Goal: Task Accomplishment & Management: Complete application form

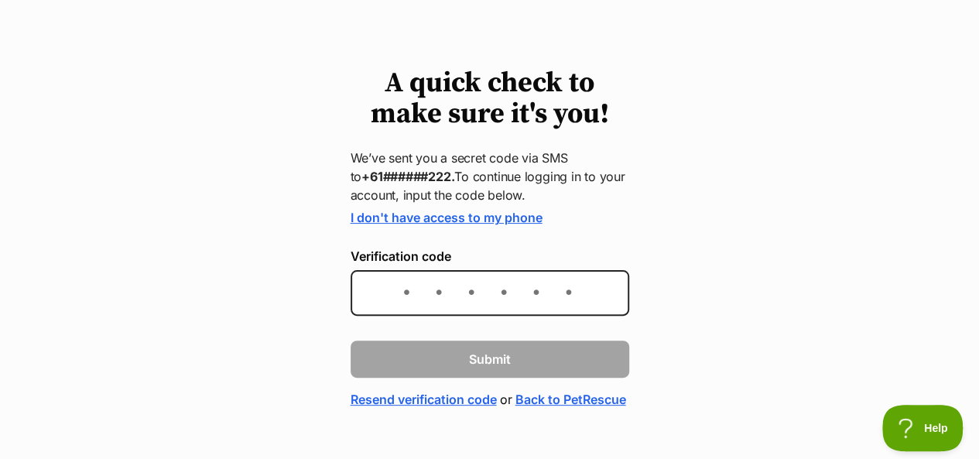
scroll to position [77, 0]
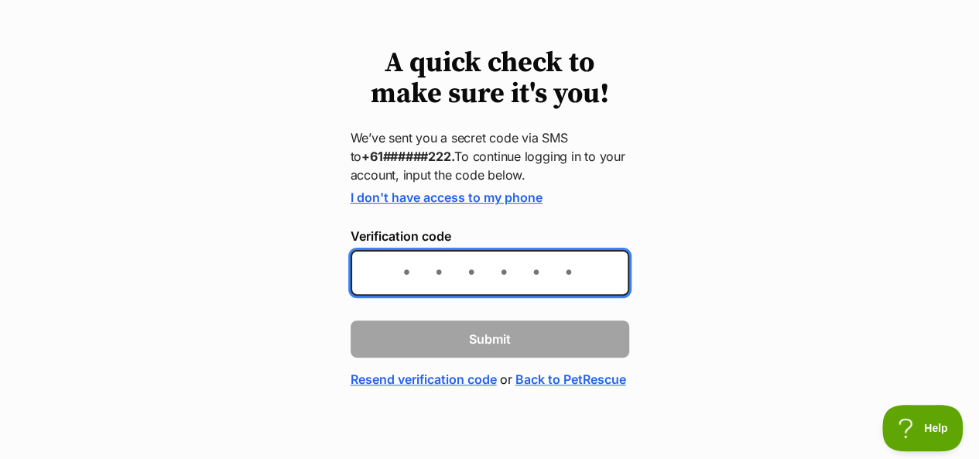
click at [399, 275] on input "Verification code" at bounding box center [490, 273] width 279 height 46
type input "101837"
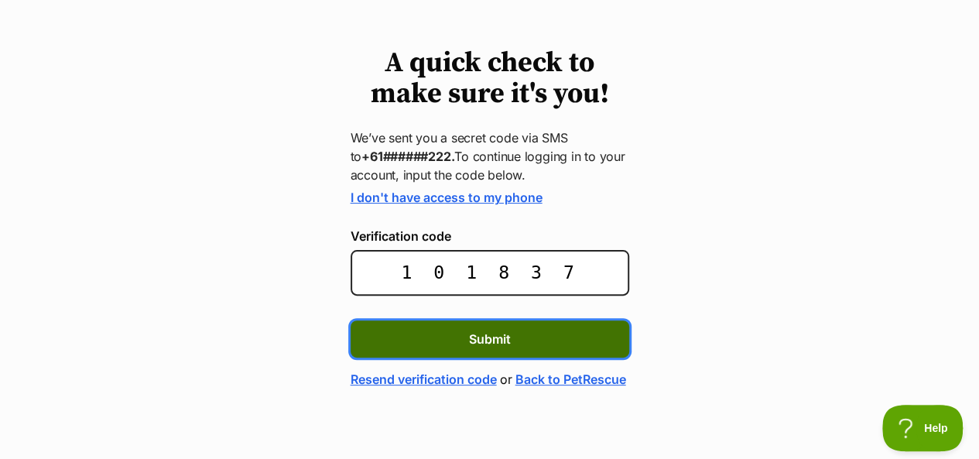
click at [488, 340] on span "Submit" at bounding box center [490, 339] width 42 height 19
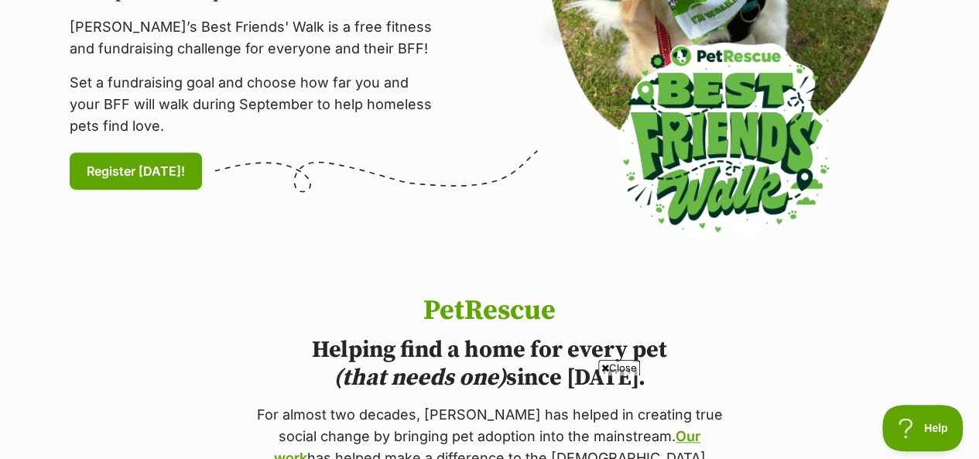
scroll to position [464, 0]
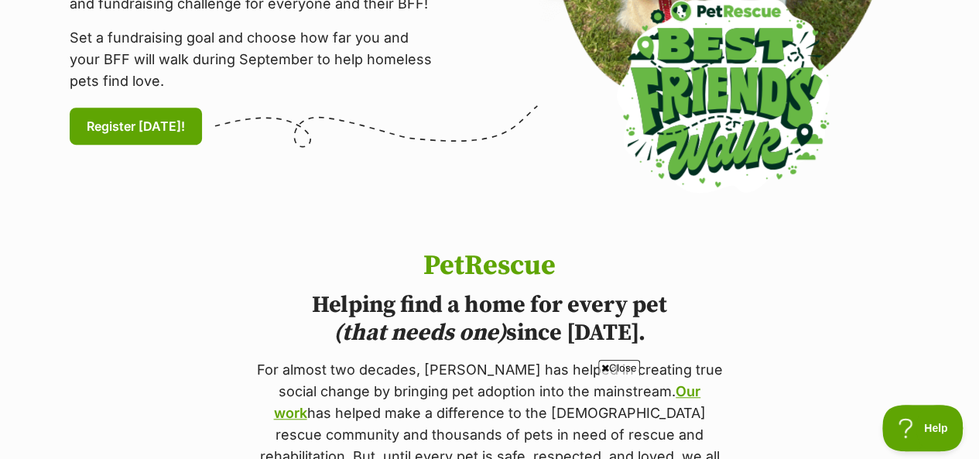
click at [618, 368] on span "Close" at bounding box center [619, 367] width 42 height 15
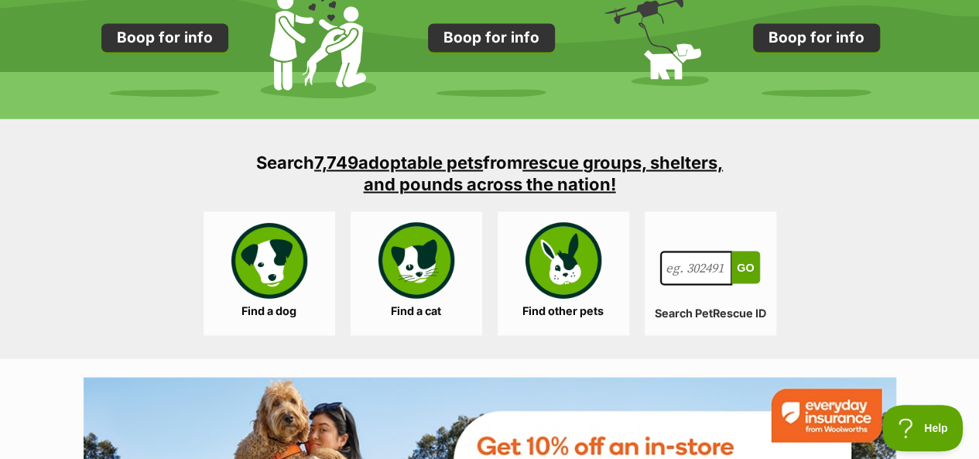
scroll to position [1393, 0]
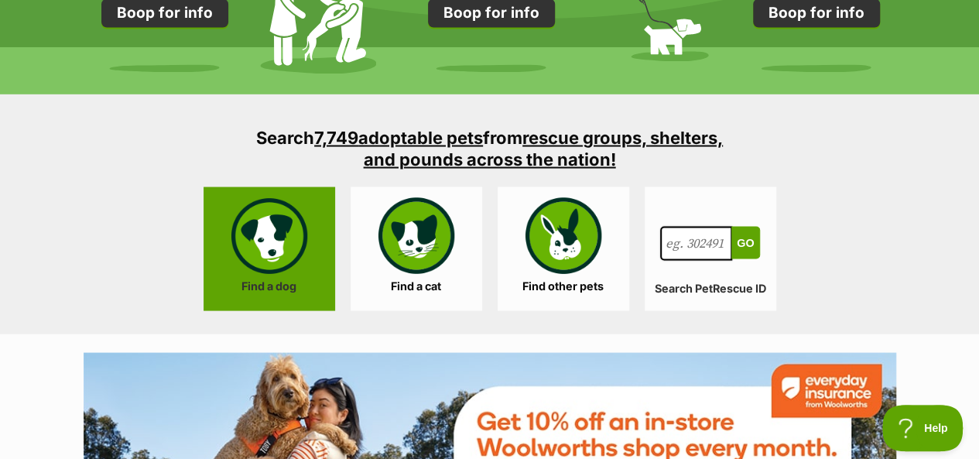
click at [270, 255] on link "Find a dog" at bounding box center [270, 248] width 132 height 124
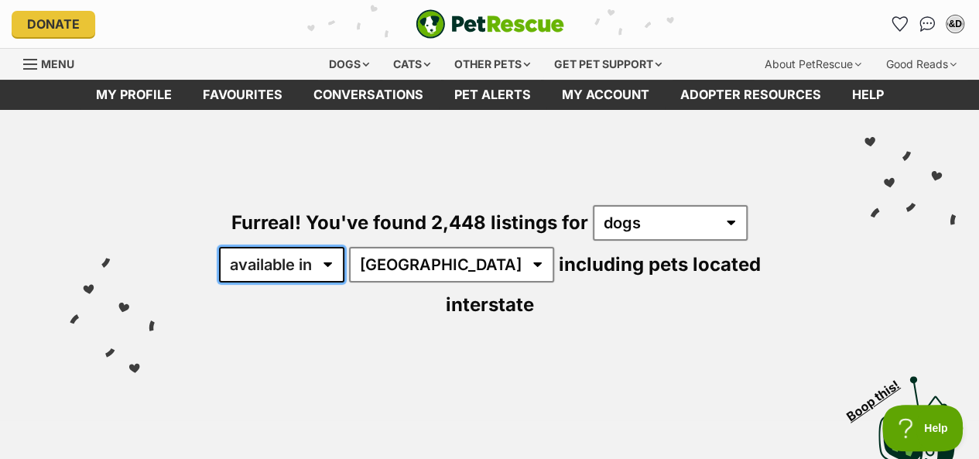
click at [303, 262] on select "available in located in" at bounding box center [281, 265] width 125 height 36
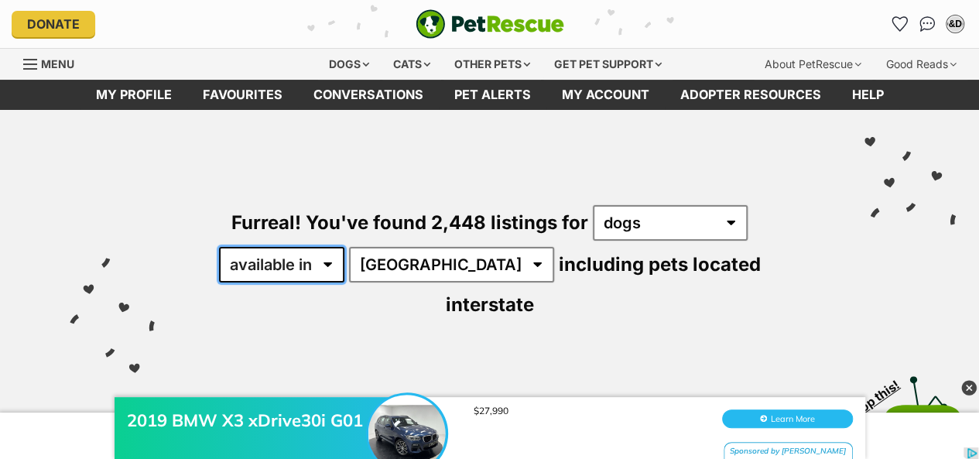
select select "disabled"
click at [219, 247] on select "available in located in" at bounding box center [281, 265] width 125 height 36
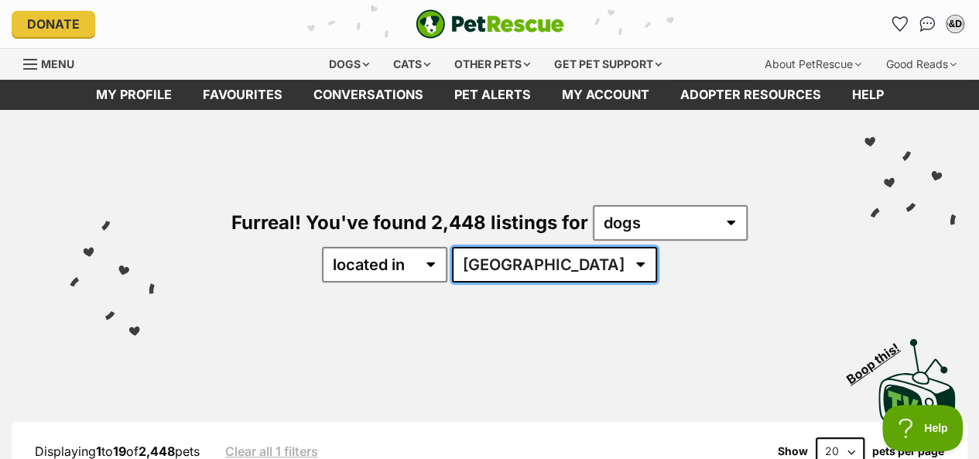
click at [582, 260] on select "[GEOGRAPHIC_DATA] [GEOGRAPHIC_DATA] [GEOGRAPHIC_DATA] [GEOGRAPHIC_DATA] [GEOGRA…" at bounding box center [554, 265] width 205 height 36
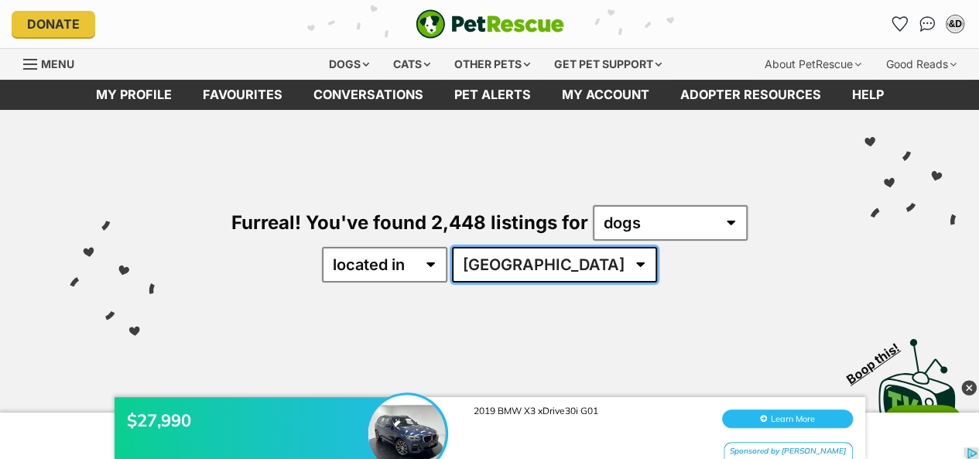
select select "[GEOGRAPHIC_DATA]"
click at [500, 247] on select "[GEOGRAPHIC_DATA] [GEOGRAPHIC_DATA] [GEOGRAPHIC_DATA] [GEOGRAPHIC_DATA] [GEOGRA…" at bounding box center [554, 265] width 205 height 36
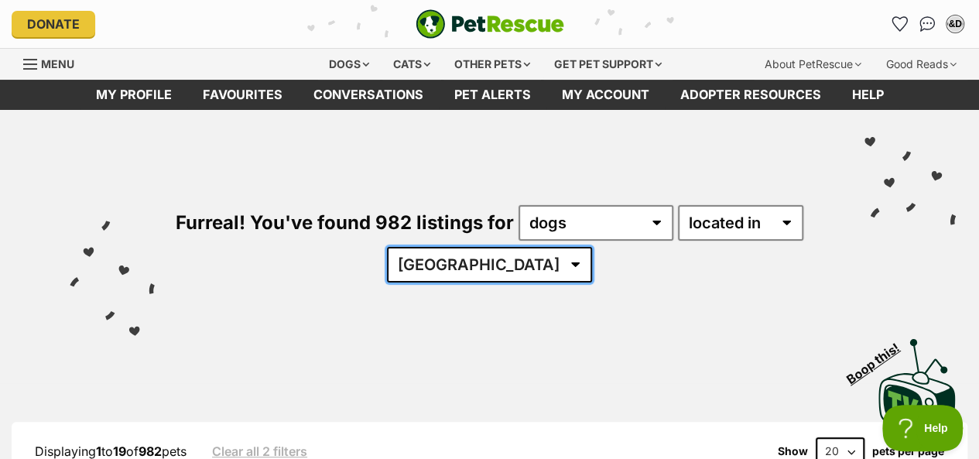
click at [529, 262] on select "Australia ACT NSW NT QLD SA TAS VIC WA" at bounding box center [489, 265] width 205 height 36
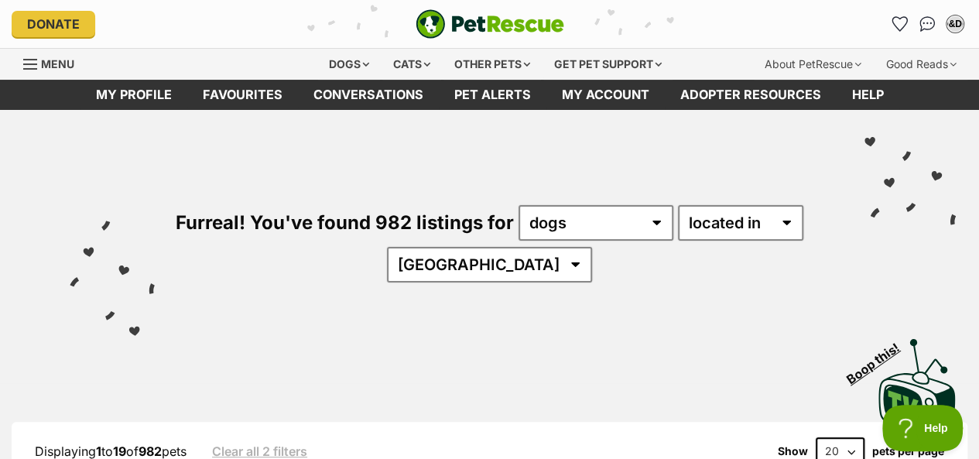
click at [599, 314] on div "Furreal! You've found 982 listings for any type of pet cats dogs other pets ava…" at bounding box center [489, 217] width 932 height 215
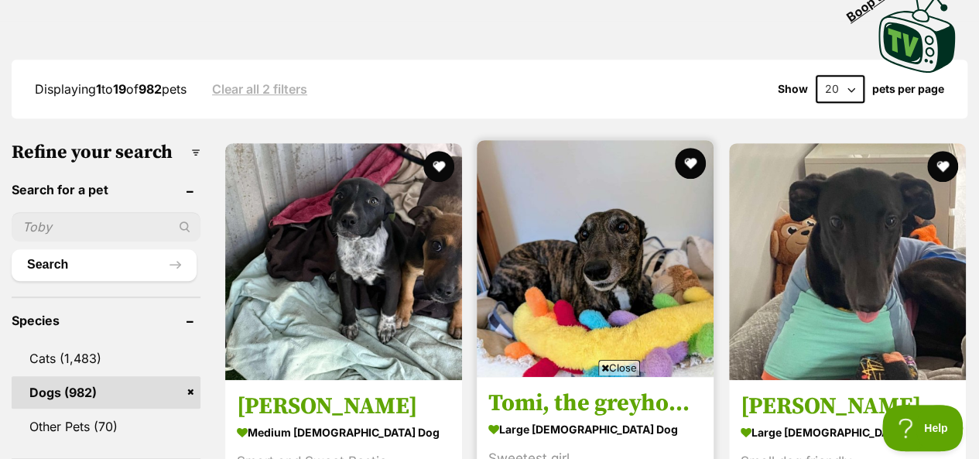
scroll to position [387, 0]
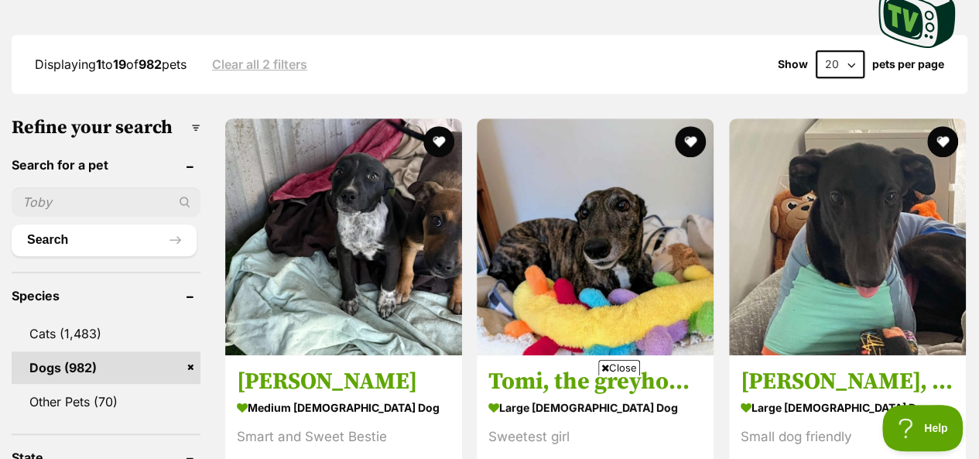
click at [24, 204] on input "text" at bounding box center [106, 201] width 189 height 29
type input "azlan"
click at [53, 240] on button "Search" at bounding box center [104, 239] width 185 height 31
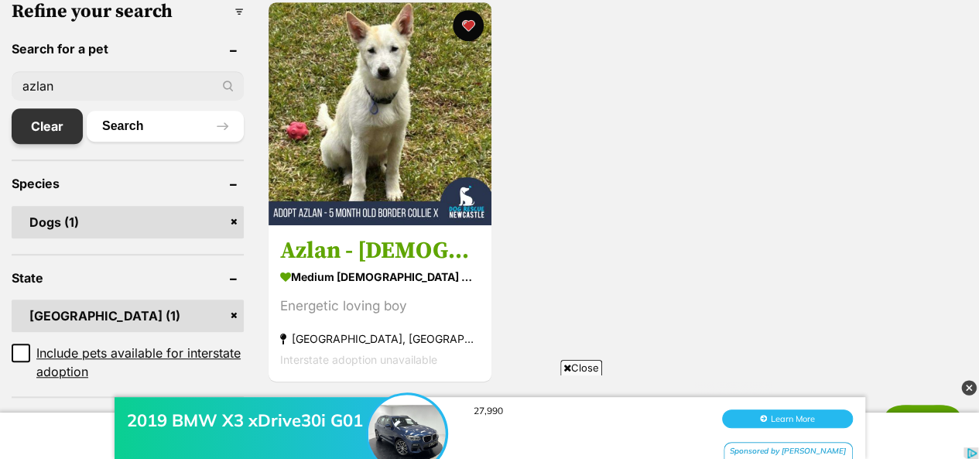
scroll to position [464, 0]
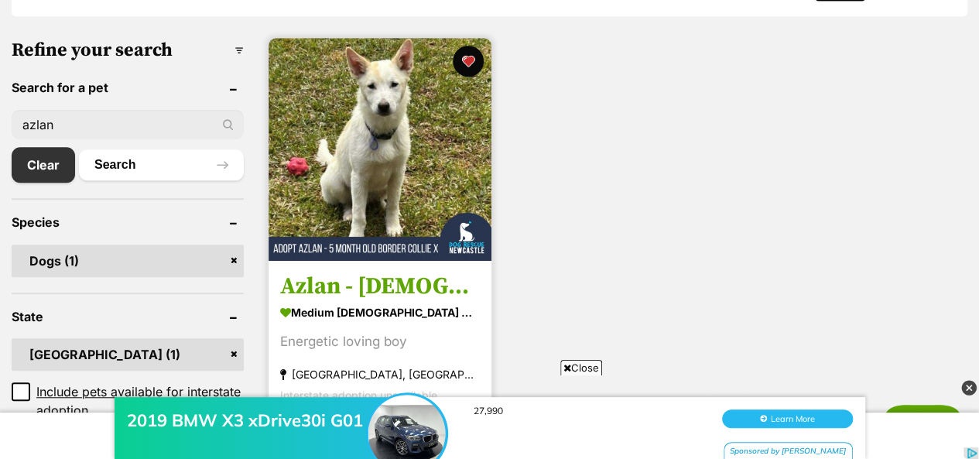
click at [358, 140] on img at bounding box center [380, 149] width 223 height 223
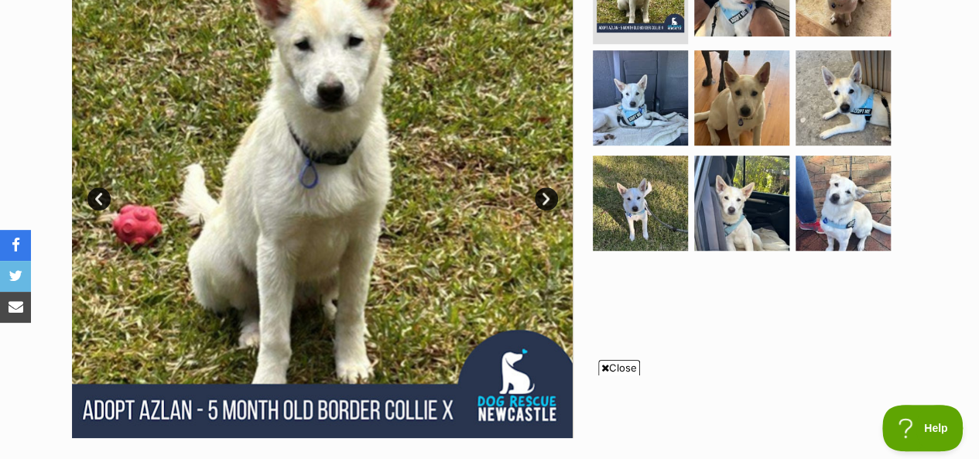
scroll to position [464, 0]
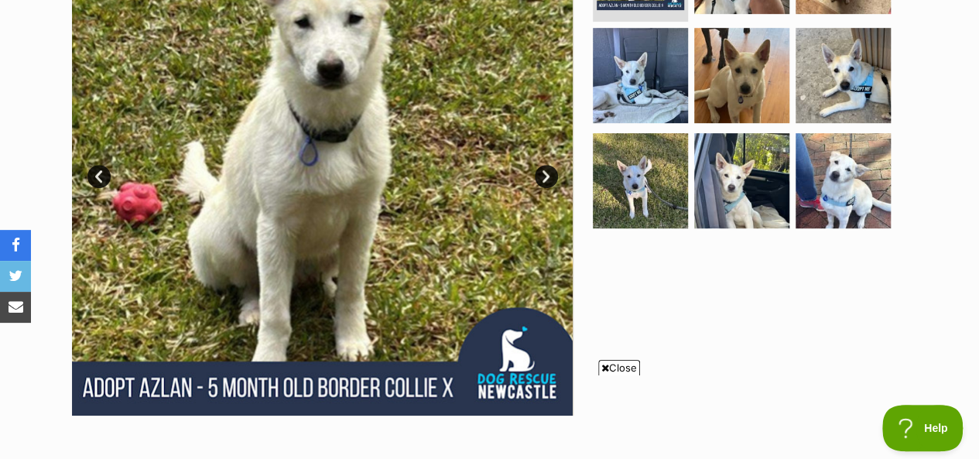
click at [622, 365] on span "Close" at bounding box center [619, 367] width 42 height 15
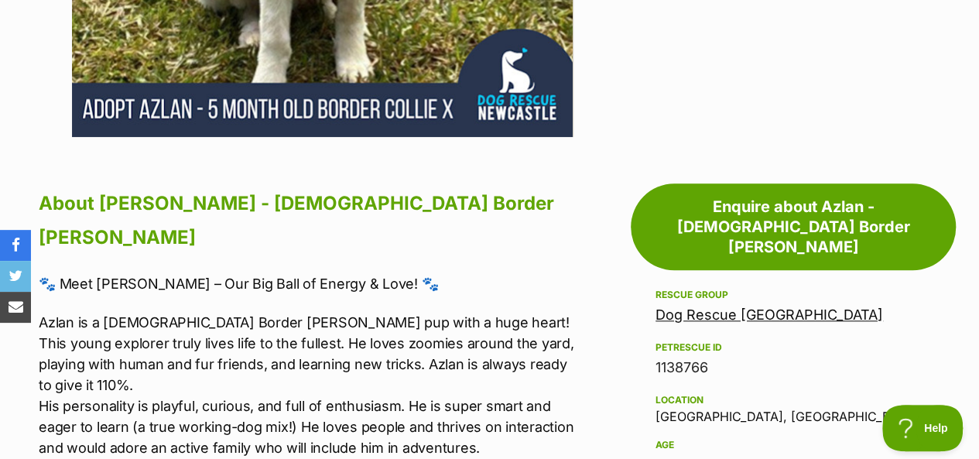
scroll to position [774, 0]
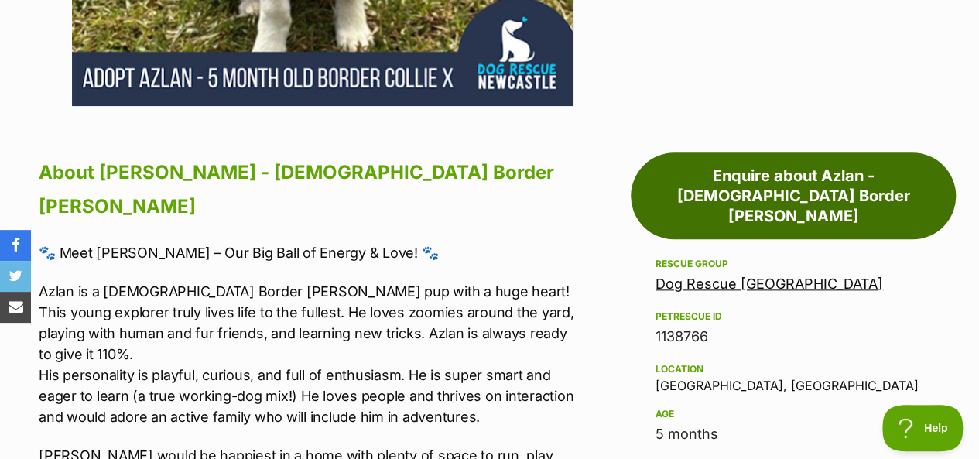
click at [837, 160] on link "Enquire about Azlan - 5 Month Old Border Collie X Shepherd" at bounding box center [793, 195] width 325 height 87
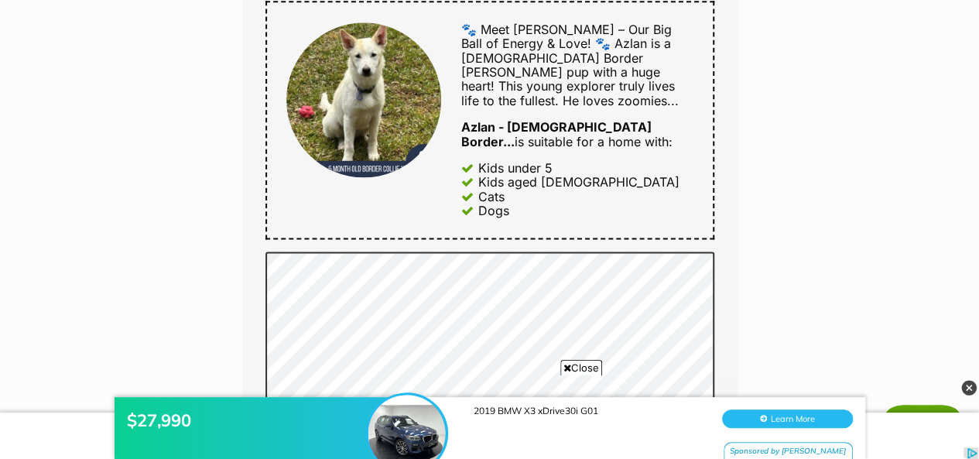
click at [563, 366] on iframe at bounding box center [489, 412] width 979 height 93
click at [591, 368] on div "$27,990 2019 BMW X3 xDrive30i G01 Learn More Sponsored by Gumtree" at bounding box center [489, 412] width 979 height 93
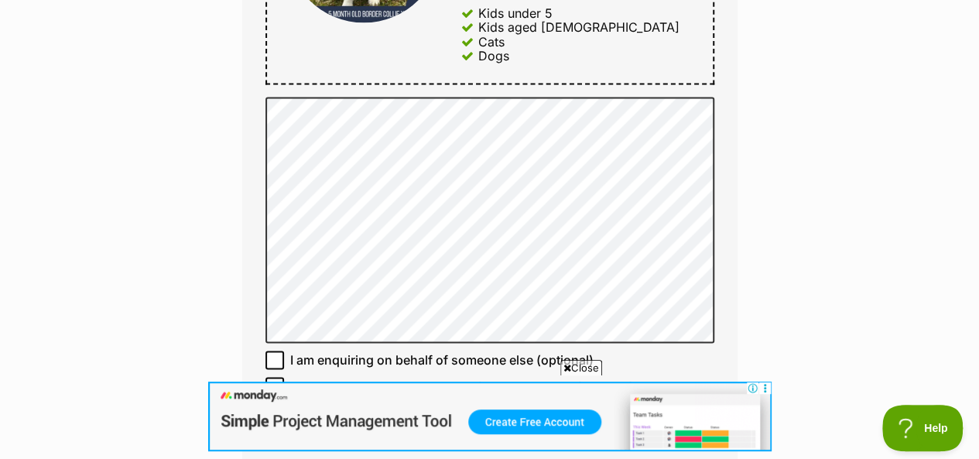
drag, startPoint x: 476, startPoint y: 294, endPoint x: 797, endPoint y: 185, distance: 339.2
click at [797, 185] on div "Enquire about Azlan - 5 Month Old Border Collie X Shepherd Want to increase you…" at bounding box center [489, 132] width 979 height 2151
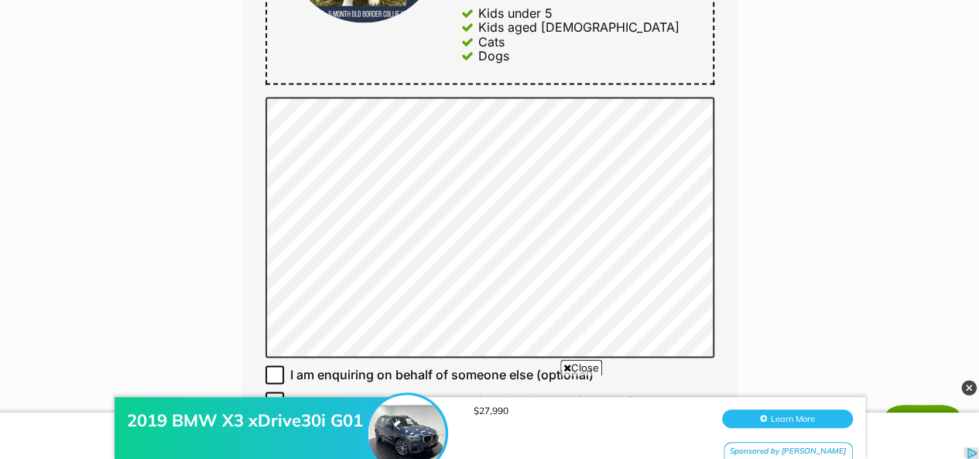
drag, startPoint x: 602, startPoint y: 304, endPoint x: 882, endPoint y: 183, distance: 305.0
click at [882, 183] on div "Enquire about Azlan - 5 Month Old Border Collie X Shepherd Want to increase you…" at bounding box center [489, 140] width 979 height 2166
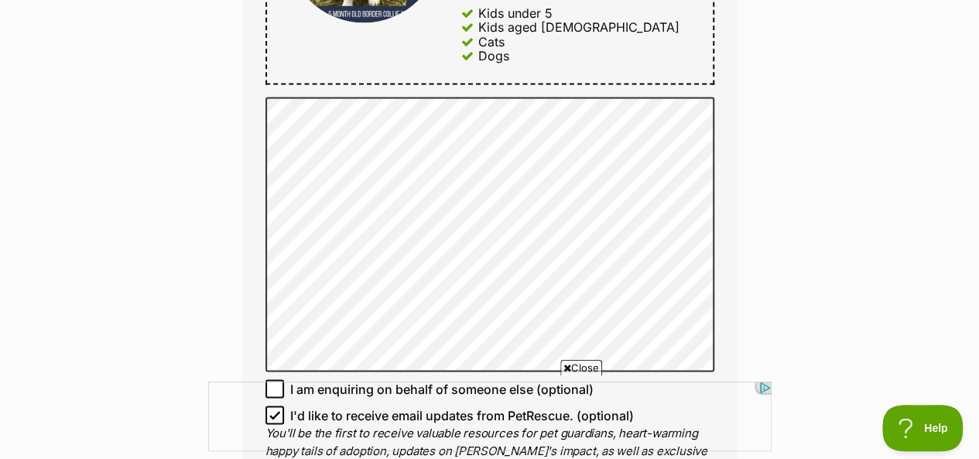
click at [823, 256] on div "Enquire about Azlan - 5 Month Old Border Collie X Shepherd Want to increase you…" at bounding box center [489, 147] width 979 height 2180
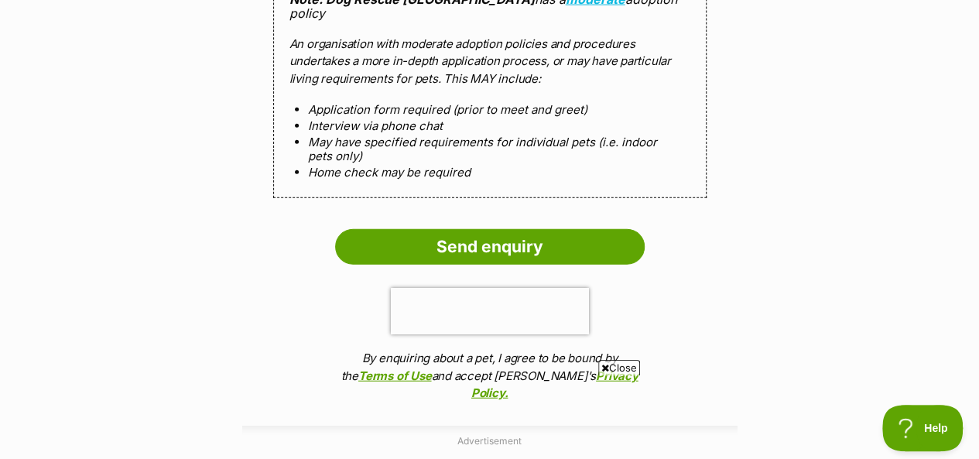
scroll to position [1780, 0]
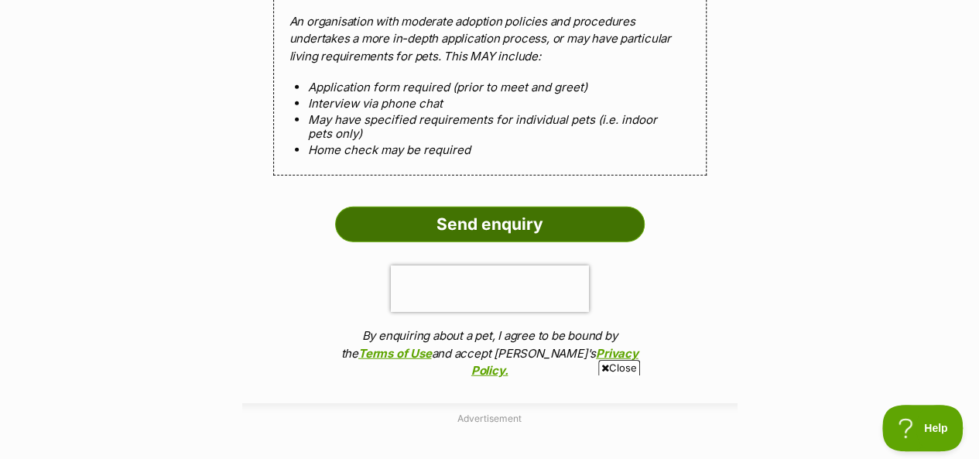
click at [490, 207] on input "Send enquiry" at bounding box center [490, 225] width 310 height 36
